Goal: Find contact information: Find contact information

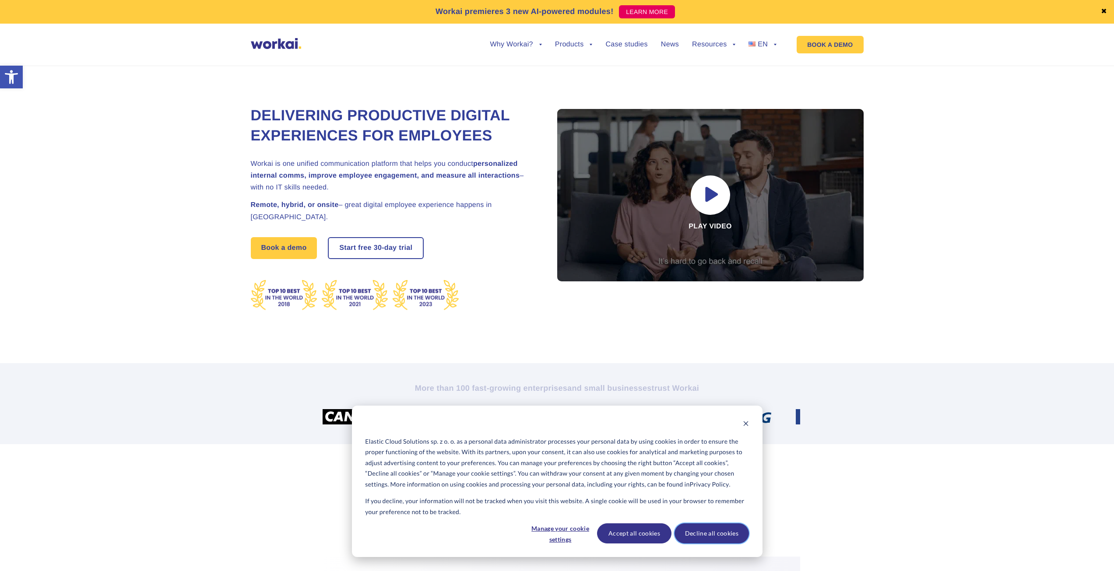
click at [724, 537] on button "Decline all cookies" at bounding box center [712, 534] width 74 height 20
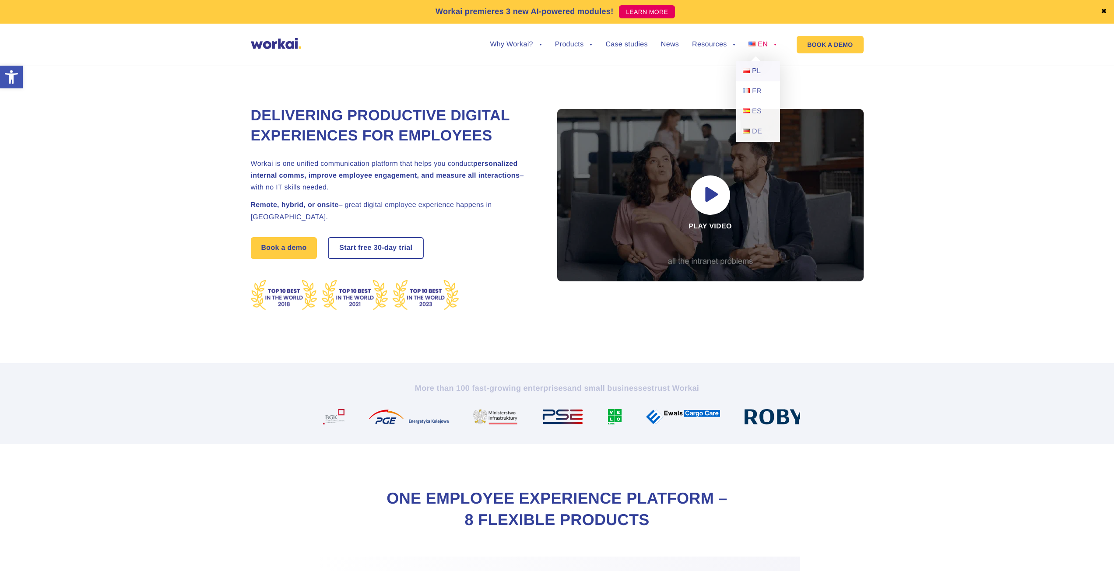
click at [757, 69] on span "PL" at bounding box center [756, 70] width 9 height 7
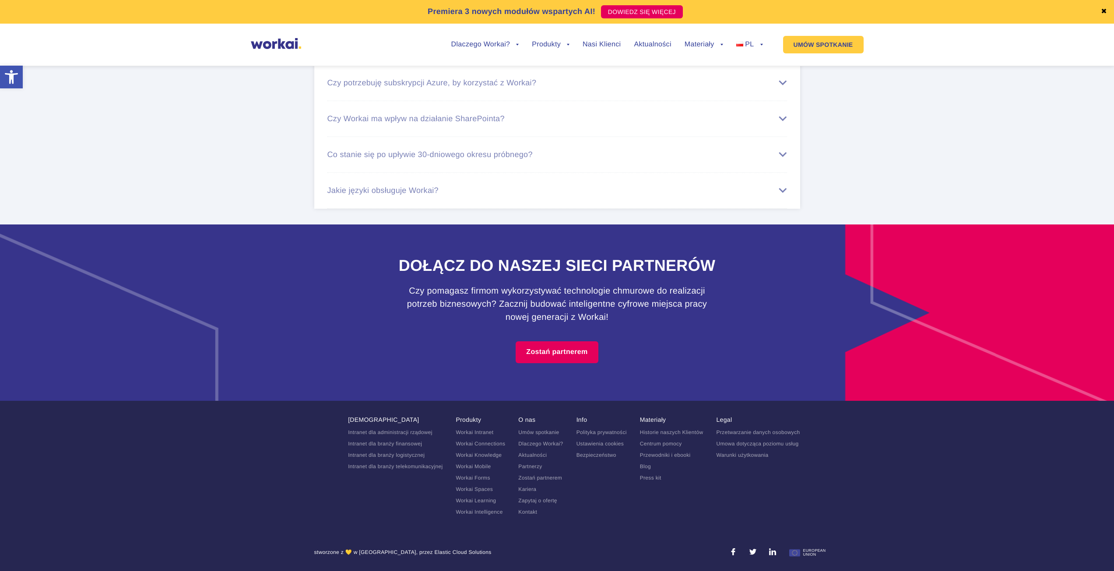
scroll to position [5357, 0]
click at [530, 512] on link "Kontakt" at bounding box center [527, 512] width 19 height 6
